Goal: Transaction & Acquisition: Purchase product/service

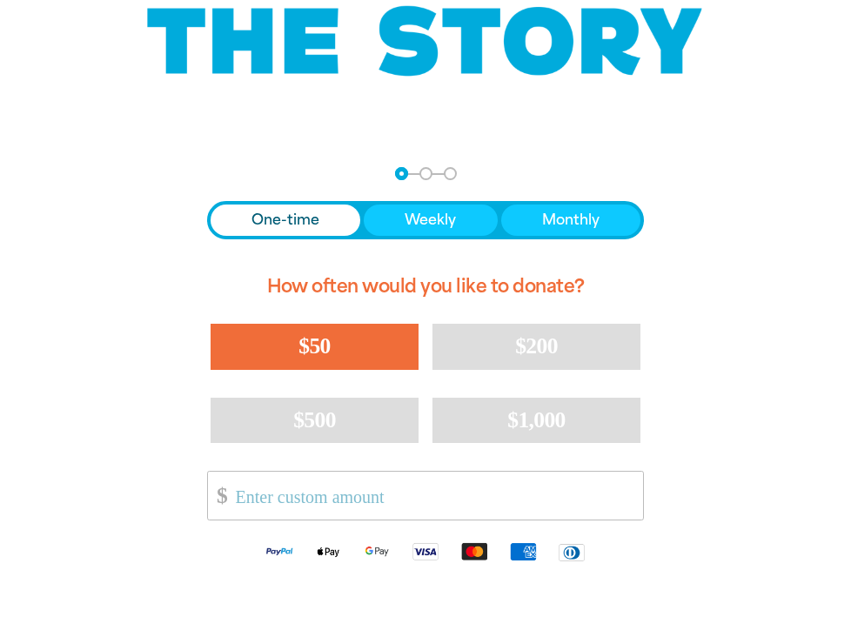
scroll to position [235, 0]
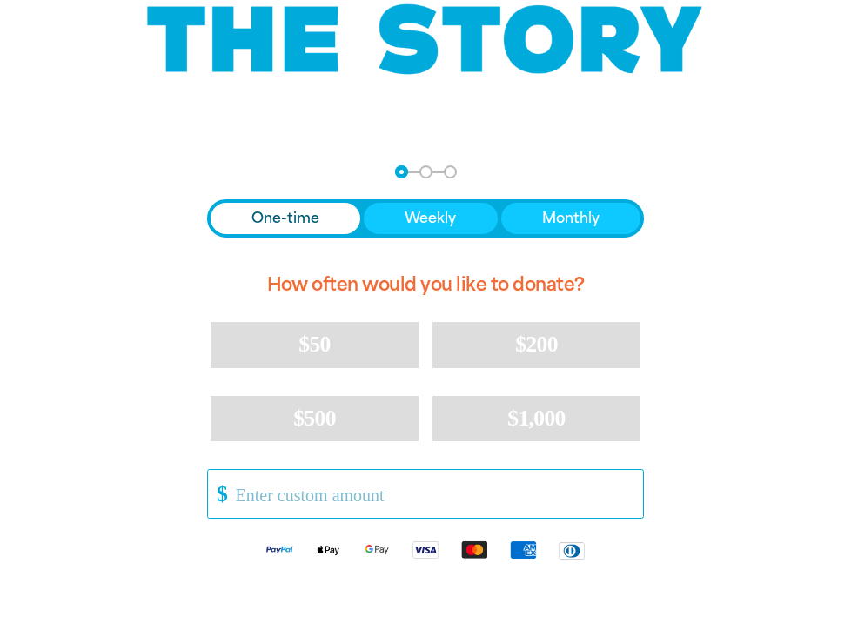
click at [352, 486] on input "Other Amount" at bounding box center [433, 494] width 419 height 48
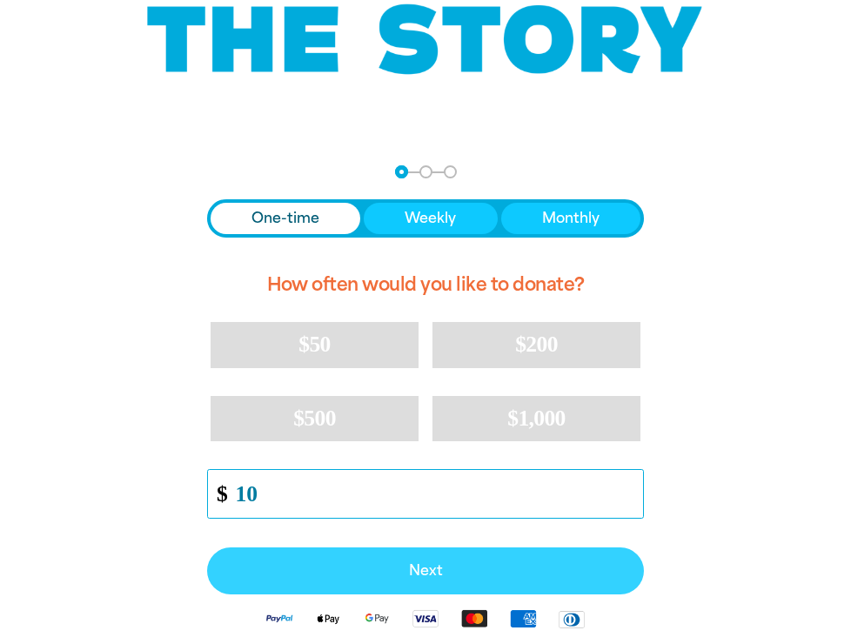
type input "10"
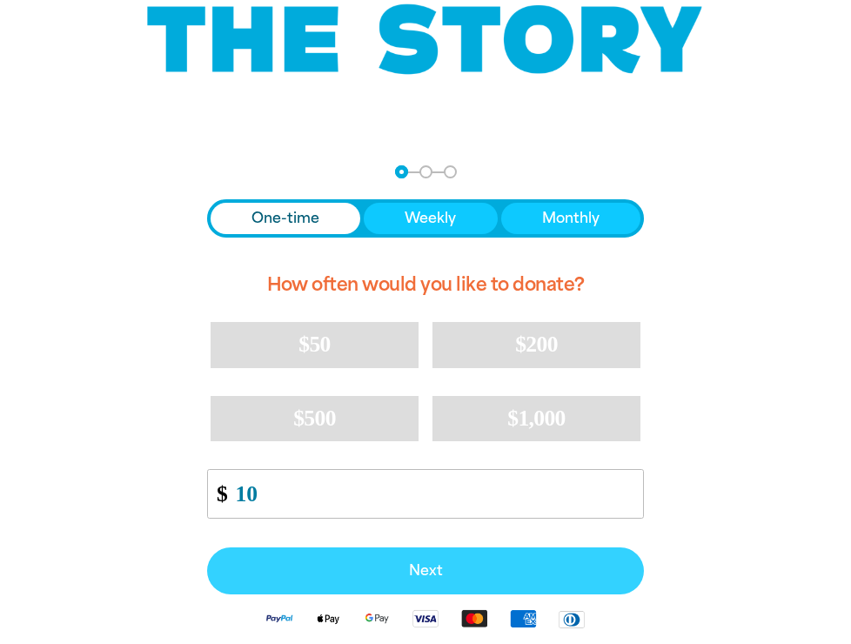
click at [426, 558] on button "Next" at bounding box center [425, 570] width 437 height 47
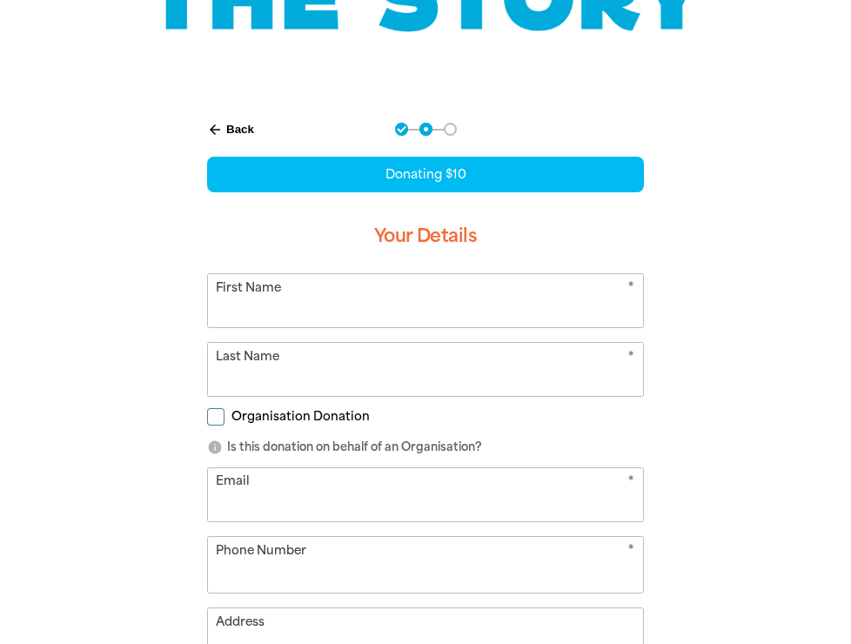
scroll to position [317, 0]
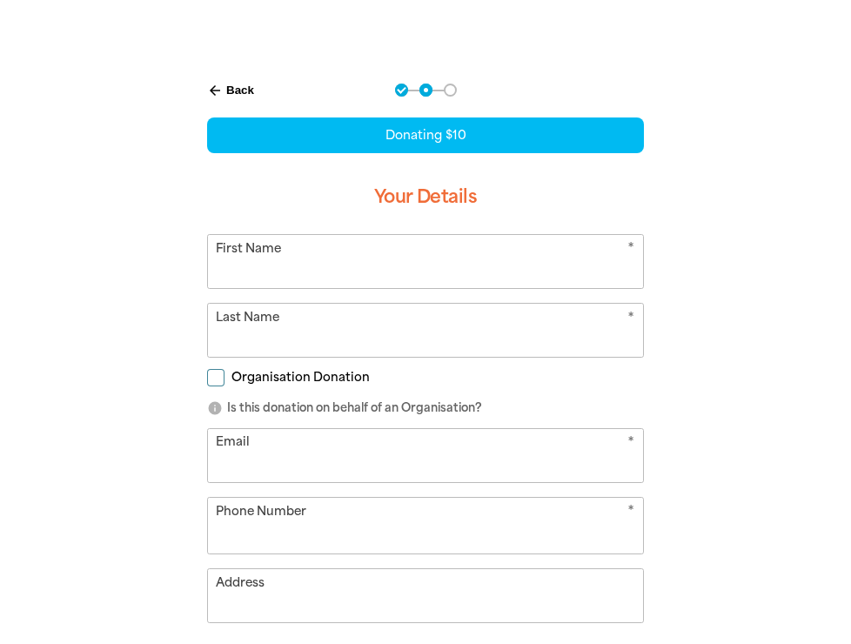
select select "AU"
click at [281, 378] on span "Organisation Donation" at bounding box center [300, 377] width 138 height 17
click at [224, 378] on input "Organisation Donation" at bounding box center [215, 377] width 17 height 17
checkbox input "true"
select select "AU"
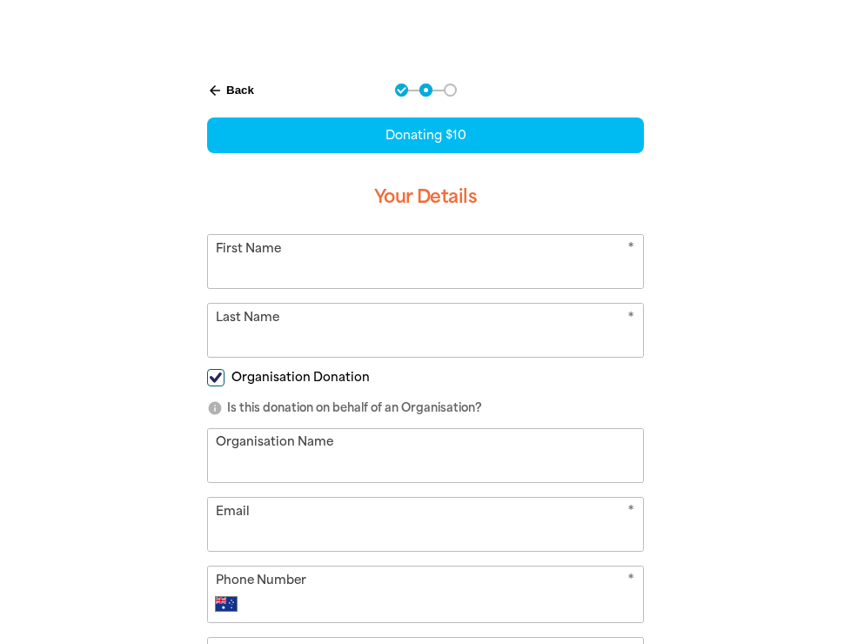
click at [268, 257] on input "First Name" at bounding box center [425, 261] width 435 height 53
type input "[PERSON_NAME]"
type input "bd infrastructure pty ltd"
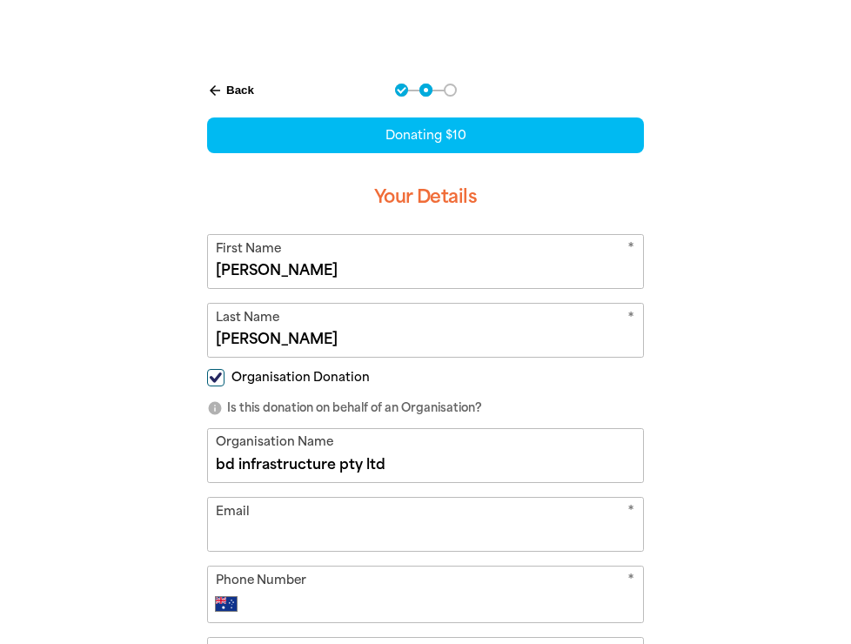
type input "[PERSON_NAME][EMAIL_ADDRESS][PERSON_NAME][DOMAIN_NAME]"
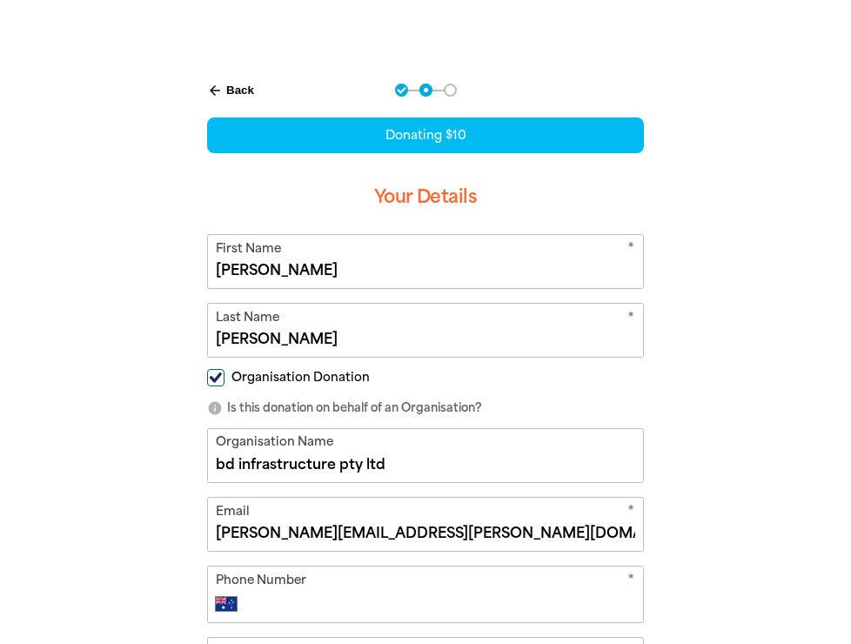
type input "0414 194 844"
type input "[STREET_ADDRESS][PERSON_NAME]"
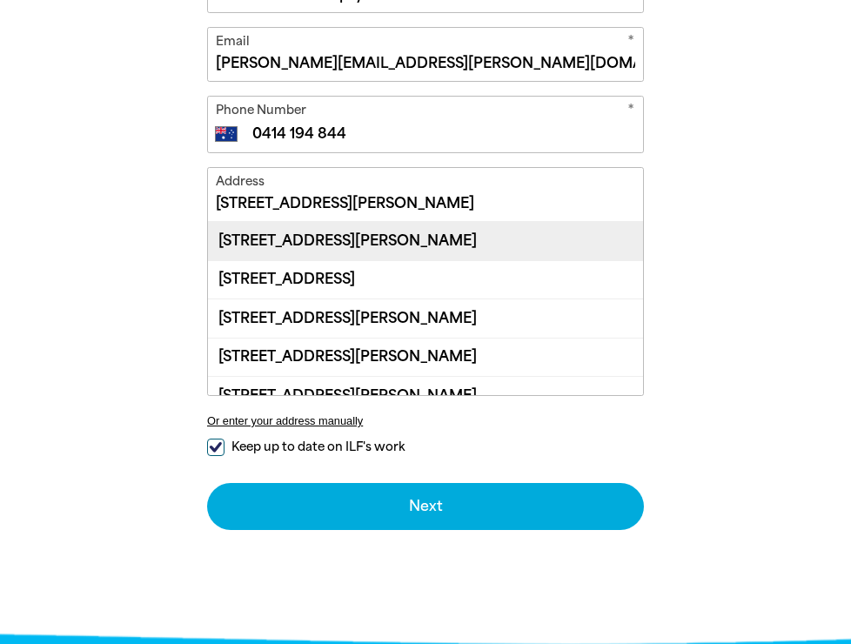
scroll to position [0, 0]
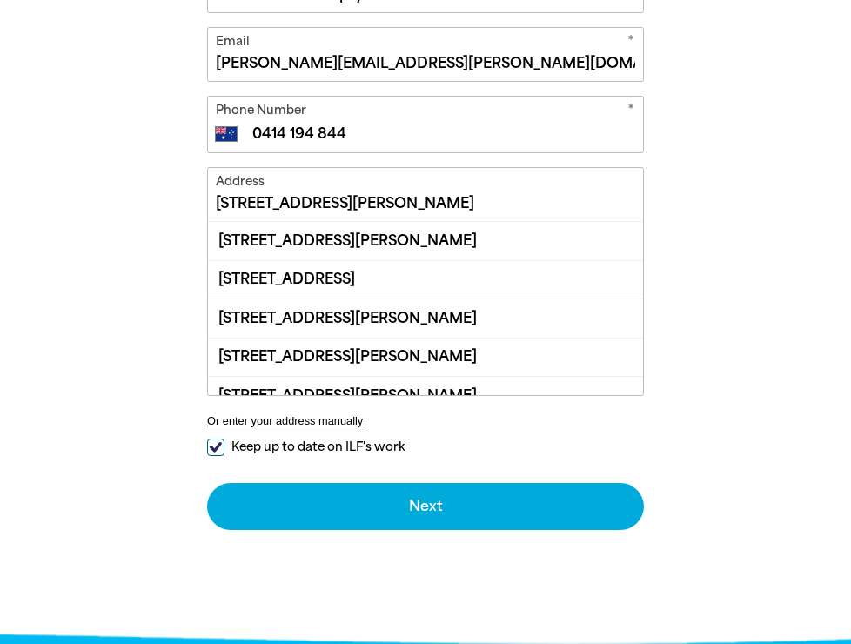
click at [338, 204] on input "[STREET_ADDRESS][PERSON_NAME]" at bounding box center [425, 194] width 435 height 53
click at [87, 315] on div "arrow_back Back Step 1 Step 2 Step 3 Donating $10 Your Details * First Name [PE…" at bounding box center [425, 115] width 851 height 1047
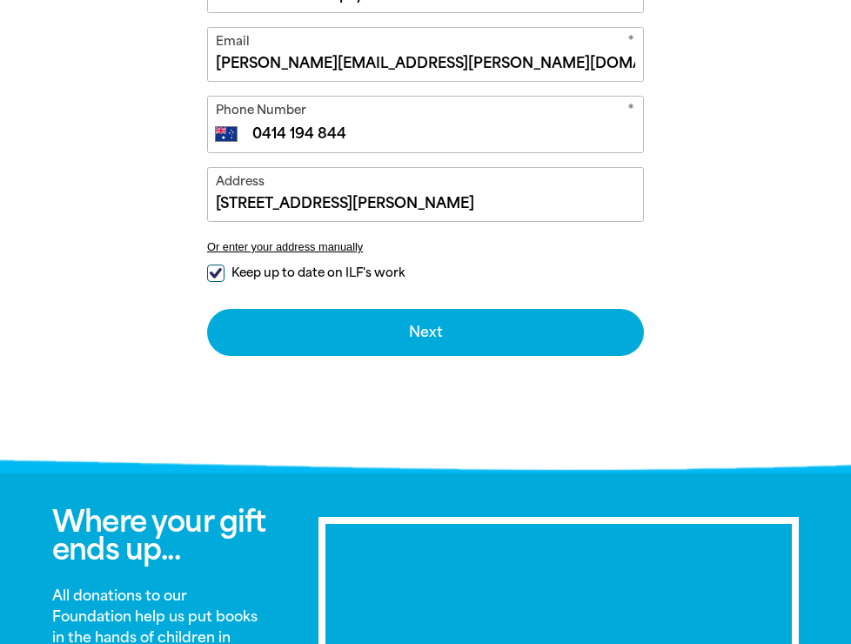
click at [210, 267] on input "Keep up to date on ILF's work" at bounding box center [215, 272] width 17 height 17
checkbox input "false"
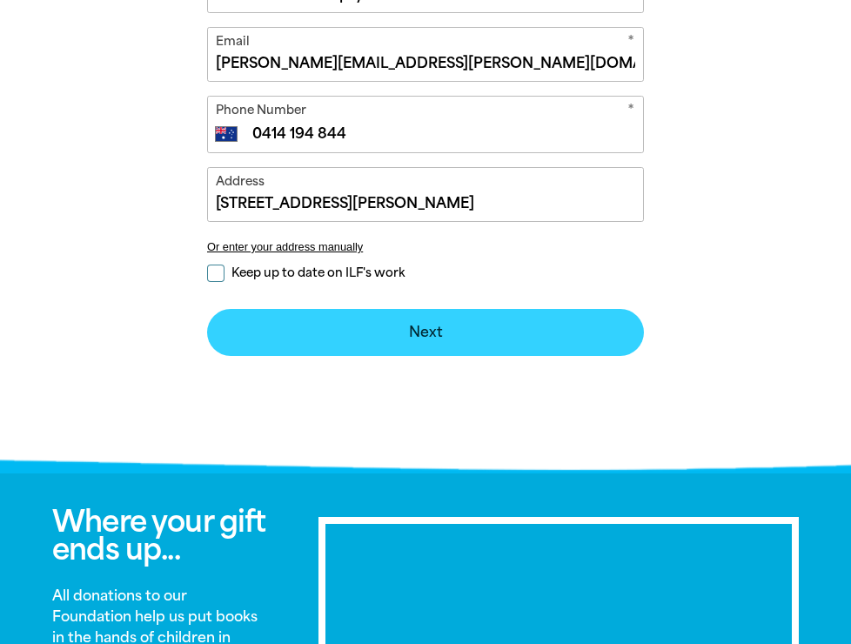
click at [336, 345] on button "Next chevron_right" at bounding box center [425, 332] width 437 height 47
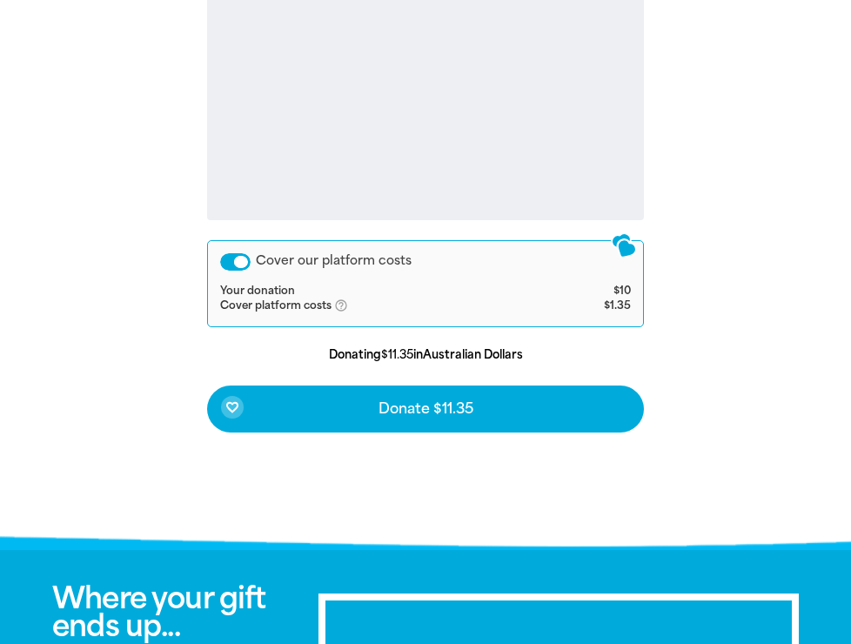
scroll to position [715, 0]
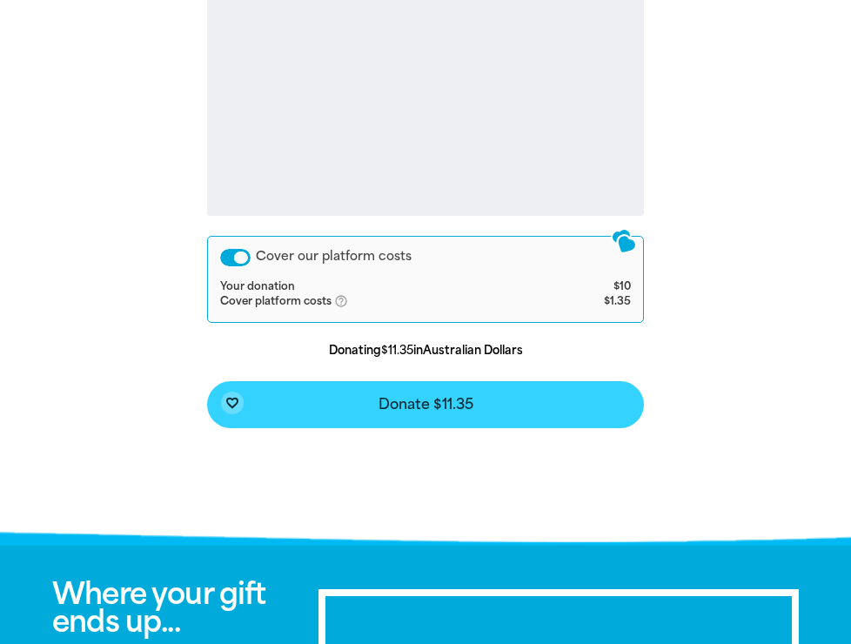
click at [345, 406] on button "favorite_border Donate $11.35" at bounding box center [425, 404] width 437 height 47
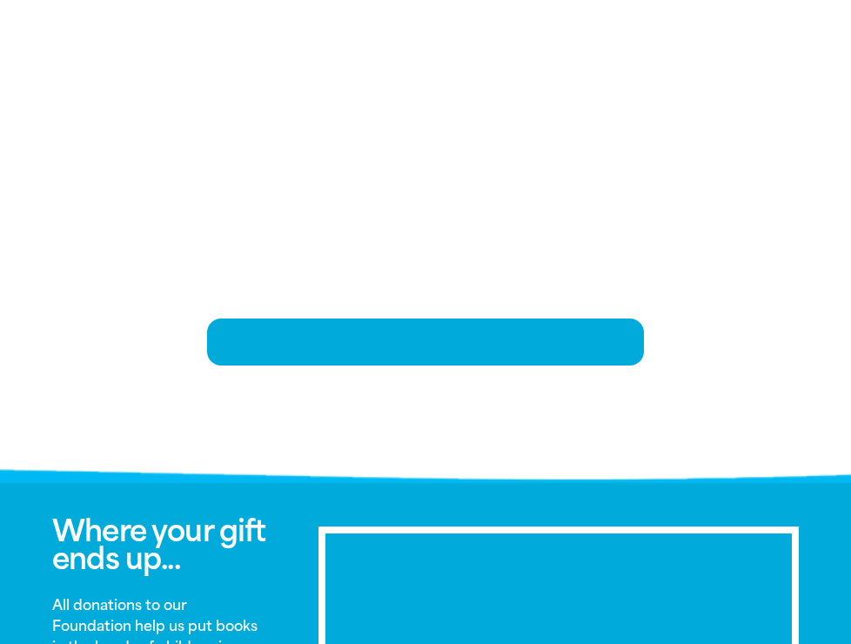
scroll to position [359, 0]
